Goal: Information Seeking & Learning: Check status

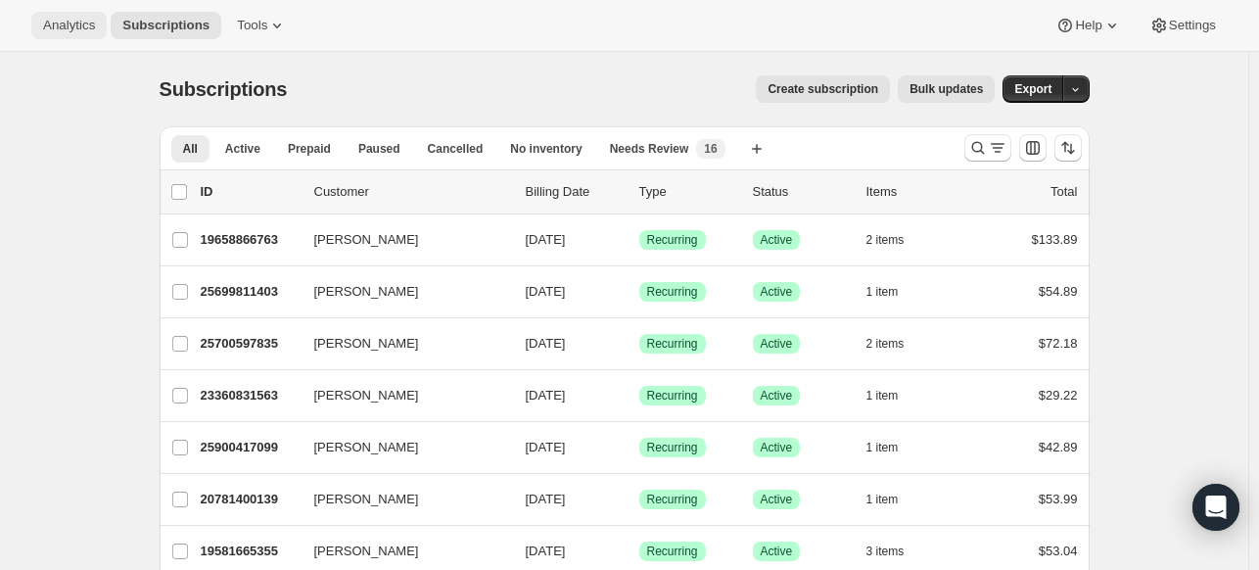
click at [47, 23] on span "Analytics" at bounding box center [69, 26] width 52 height 16
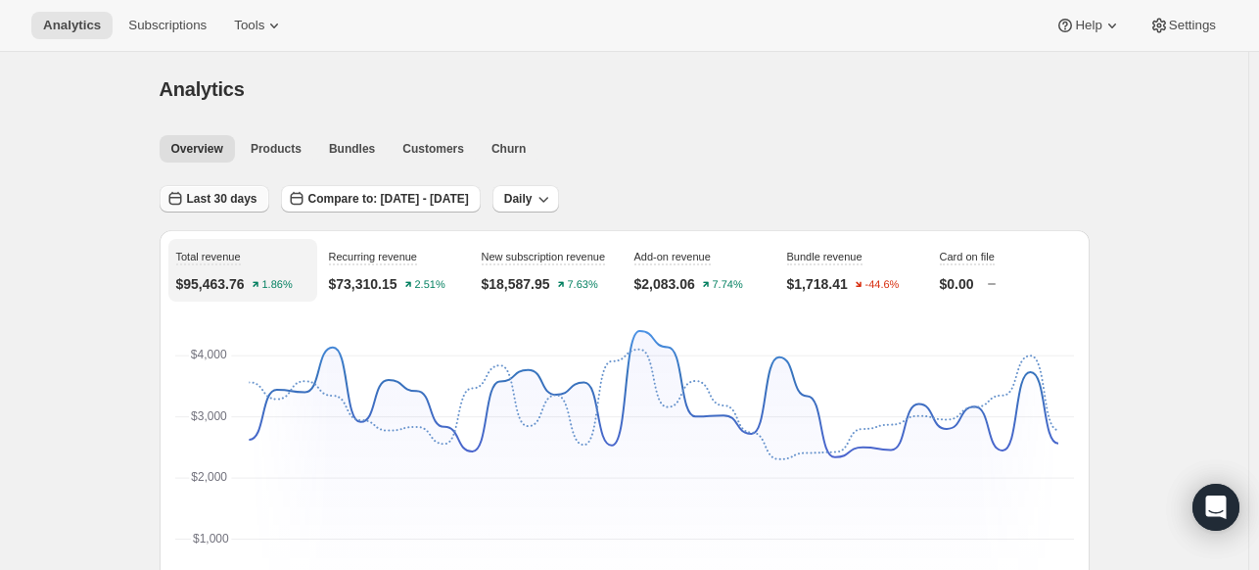
click at [247, 203] on span "Last 30 days" at bounding box center [222, 199] width 71 height 16
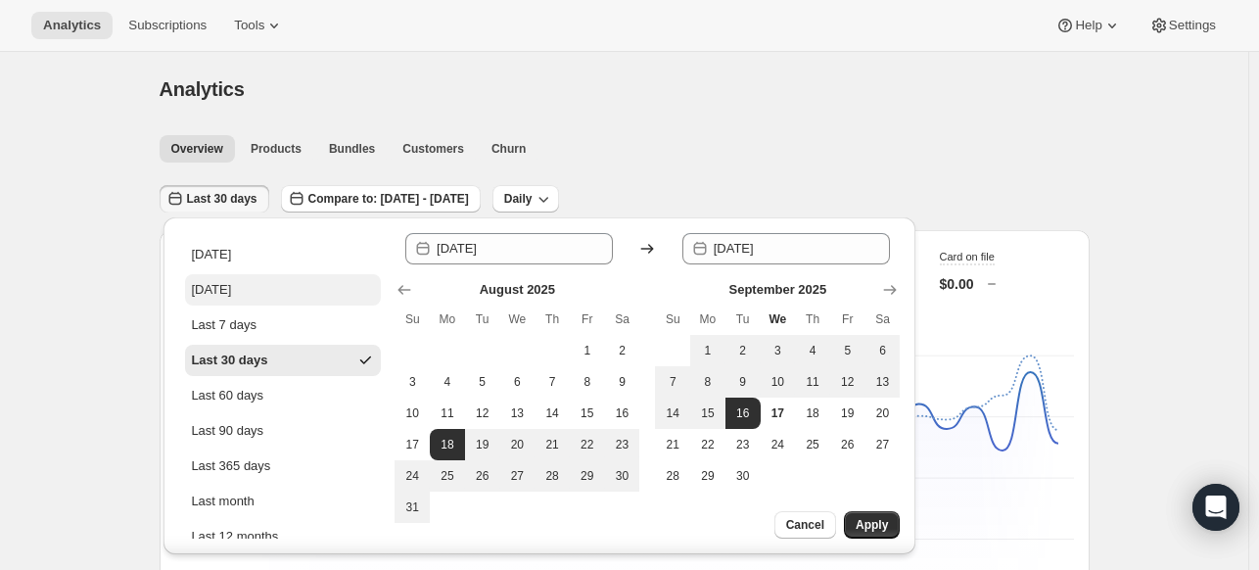
click at [262, 297] on button "[DATE]" at bounding box center [283, 289] width 196 height 31
type input "[DATE]"
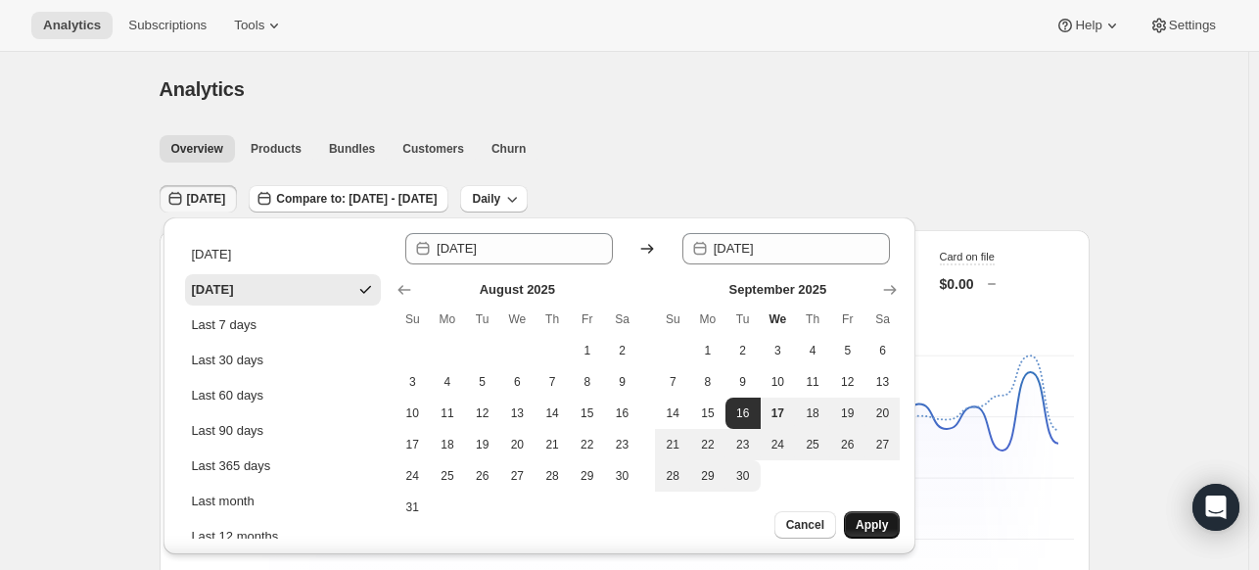
click at [866, 525] on span "Apply" at bounding box center [872, 525] width 32 height 16
